Goal: Task Accomplishment & Management: Manage account settings

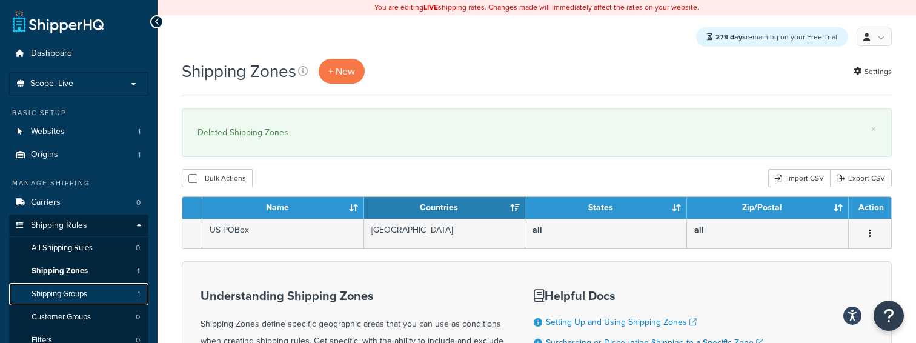
click at [72, 299] on span "Shipping Groups" at bounding box center [60, 294] width 56 height 10
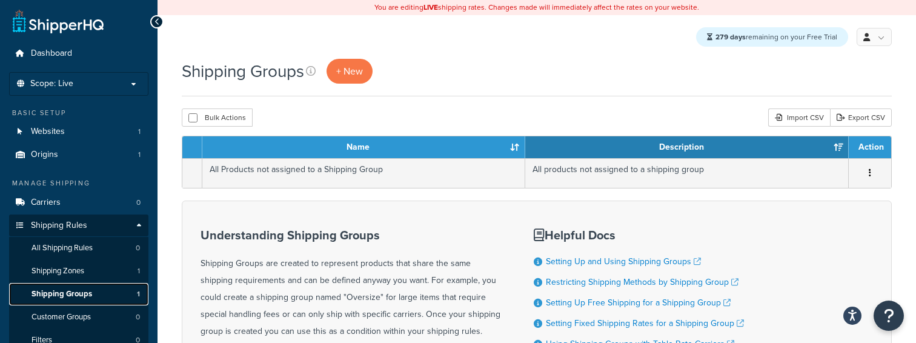
click at [91, 296] on span "Shipping Groups" at bounding box center [62, 294] width 61 height 10
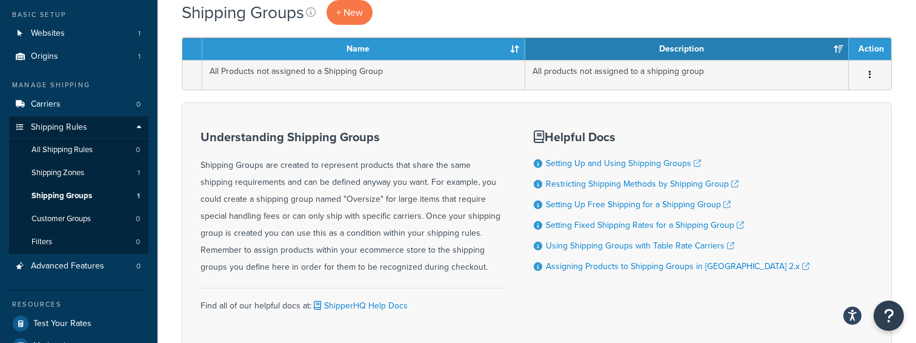
scroll to position [99, 0]
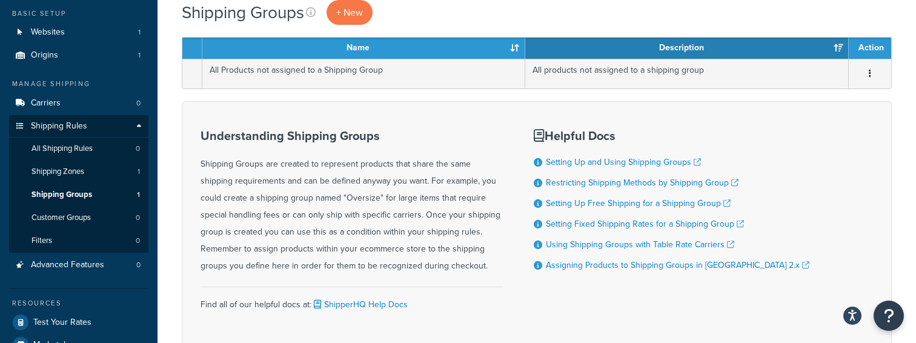
click at [88, 205] on ul "Shipping Rules All Shipping Rules 0 Shipping Zones 1 Shipping Groups 1 Customer…" at bounding box center [78, 195] width 139 height 115
click at [82, 199] on span "Shipping Groups" at bounding box center [62, 195] width 61 height 10
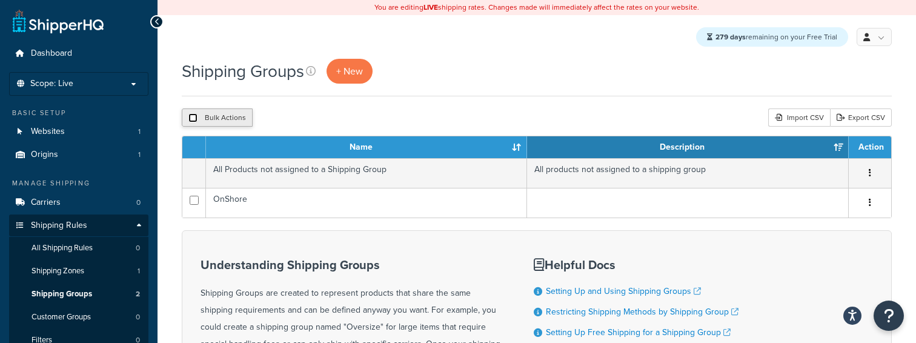
click at [193, 116] on input "checkbox" at bounding box center [193, 117] width 9 height 9
checkbox input "true"
click at [326, 119] on button "Delete" at bounding box center [323, 118] width 42 height 18
